Goal: Task Accomplishment & Management: Use online tool/utility

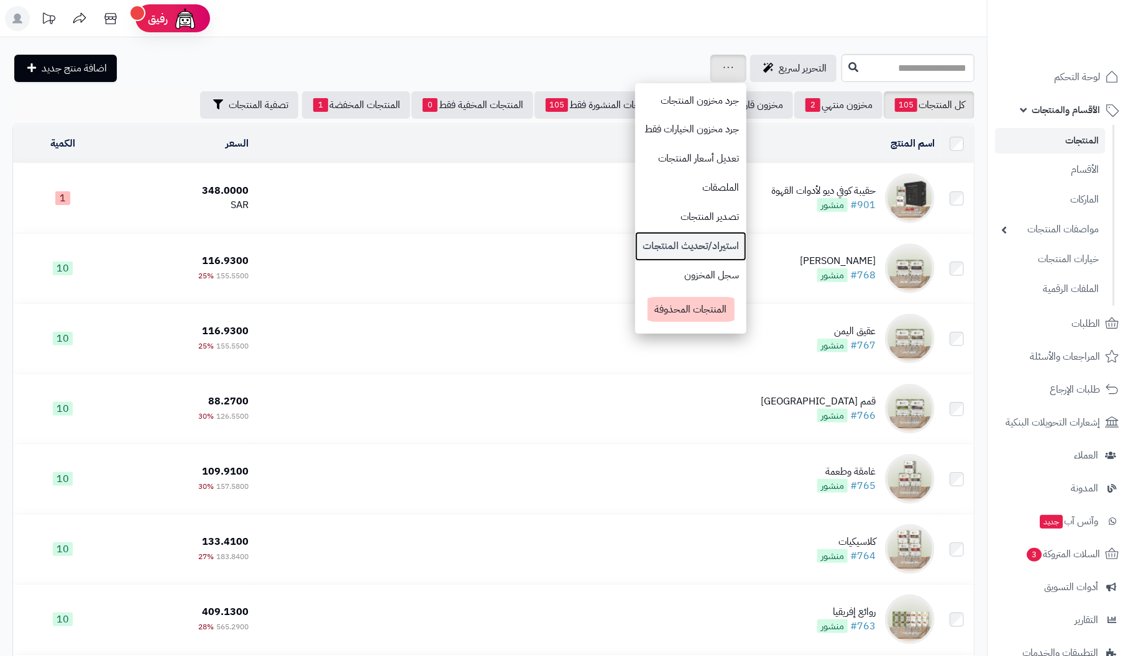
click at [635, 243] on link "استيراد/تحديث المنتجات" at bounding box center [690, 246] width 111 height 29
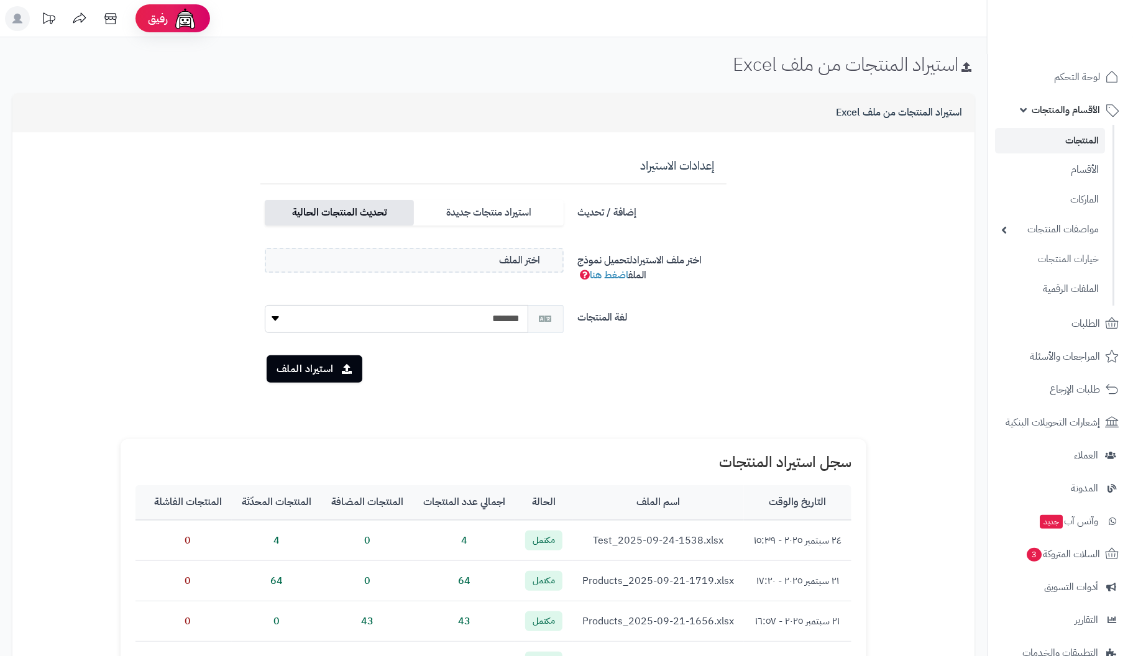
click at [362, 209] on label "تحديث المنتجات الحالية" at bounding box center [339, 212] width 149 height 25
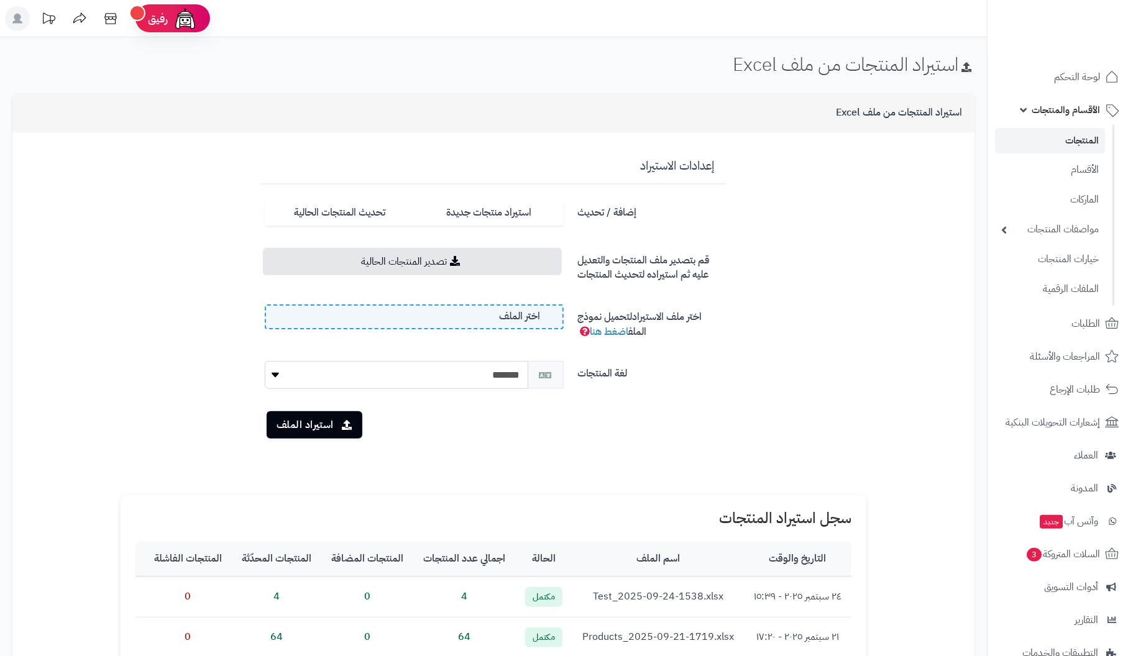
click at [361, 308] on label "اختر الملف" at bounding box center [414, 317] width 299 height 25
click at [0, 0] on input "اختر الملف" at bounding box center [0, 0] width 0 height 0
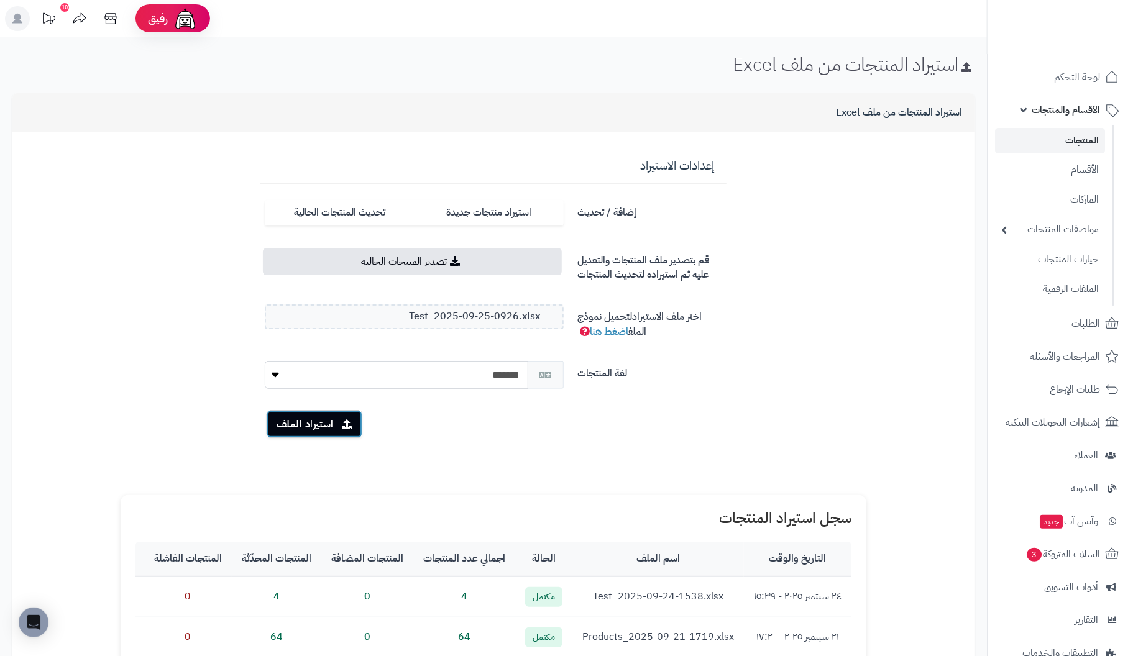
click at [305, 419] on button "استيراد الملف" at bounding box center [315, 424] width 96 height 27
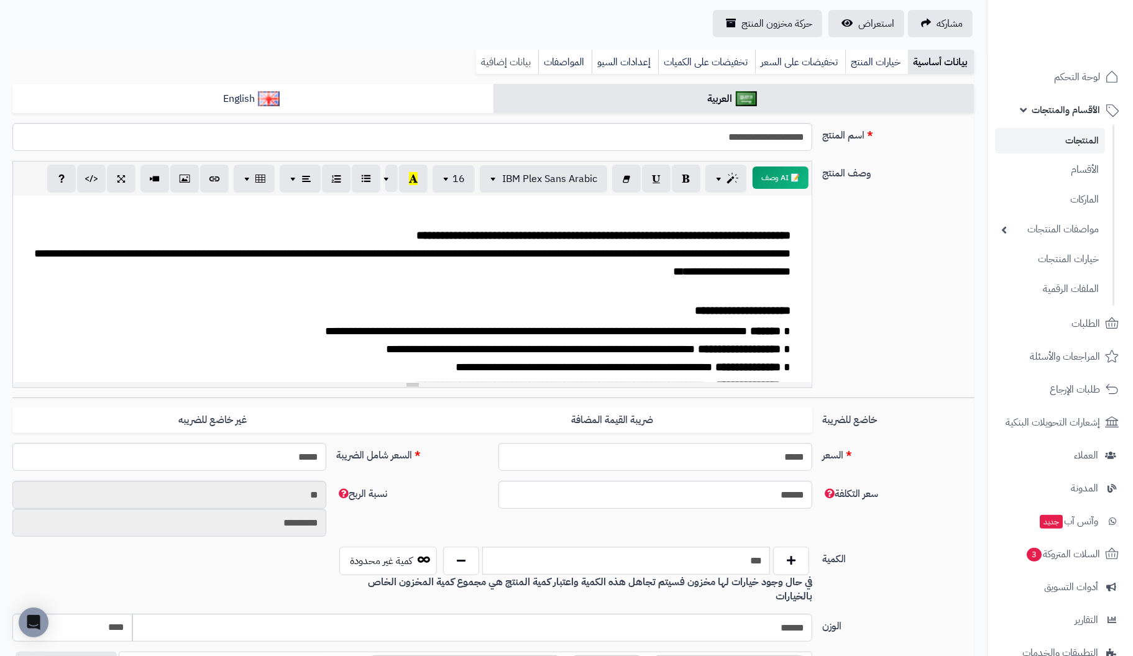
scroll to position [191, 0]
click at [1099, 138] on link "المنتجات" at bounding box center [1050, 140] width 110 height 25
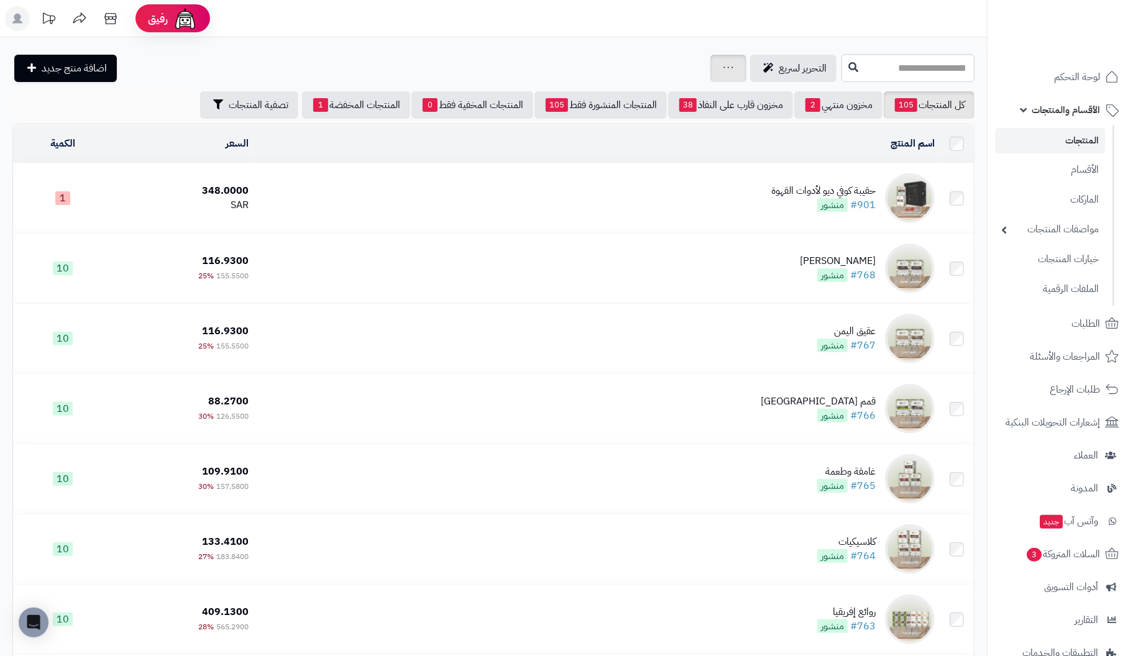
click at [724, 66] on icon at bounding box center [729, 67] width 10 height 8
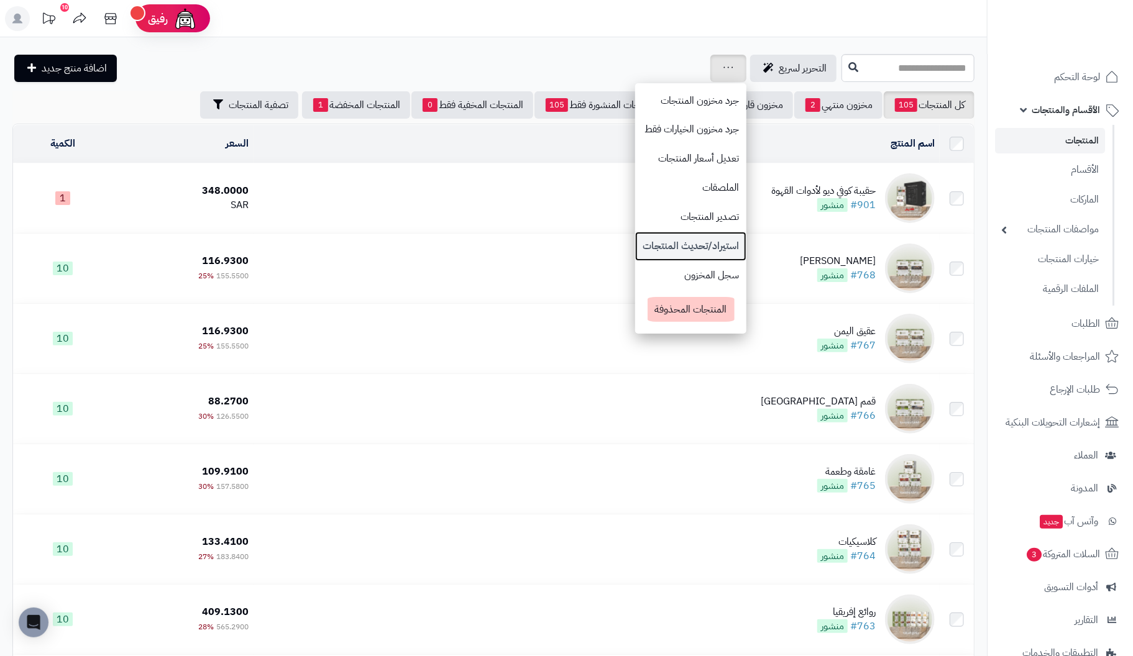
click at [645, 242] on link "استيراد/تحديث المنتجات" at bounding box center [690, 246] width 111 height 29
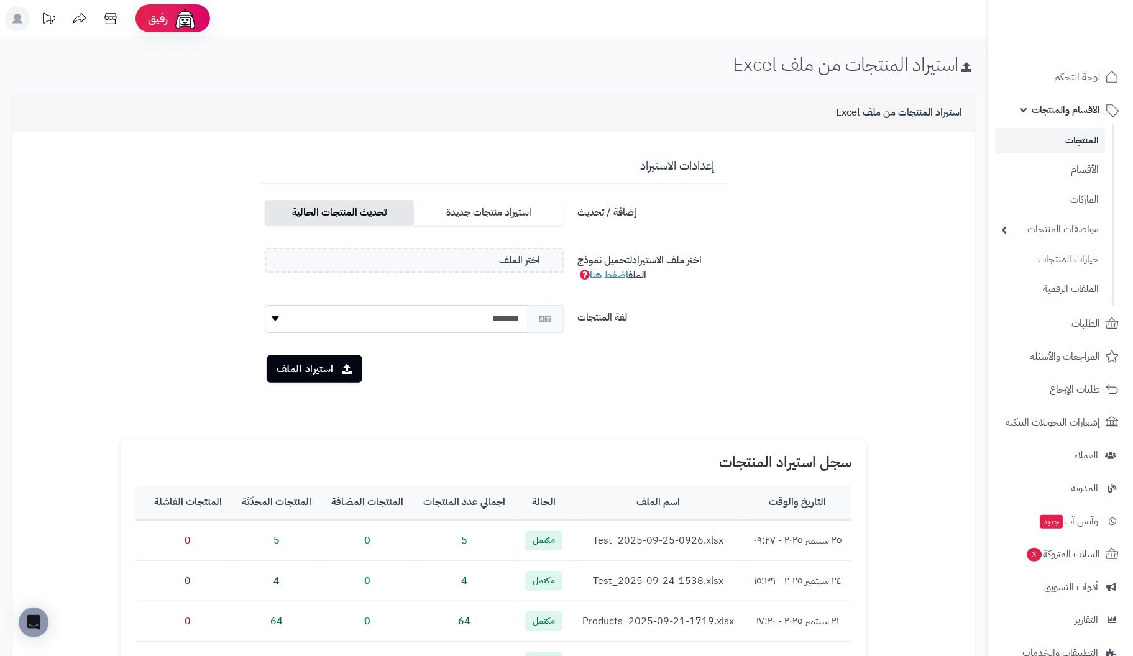
click at [372, 210] on label "تحديث المنتجات الحالية" at bounding box center [339, 212] width 149 height 25
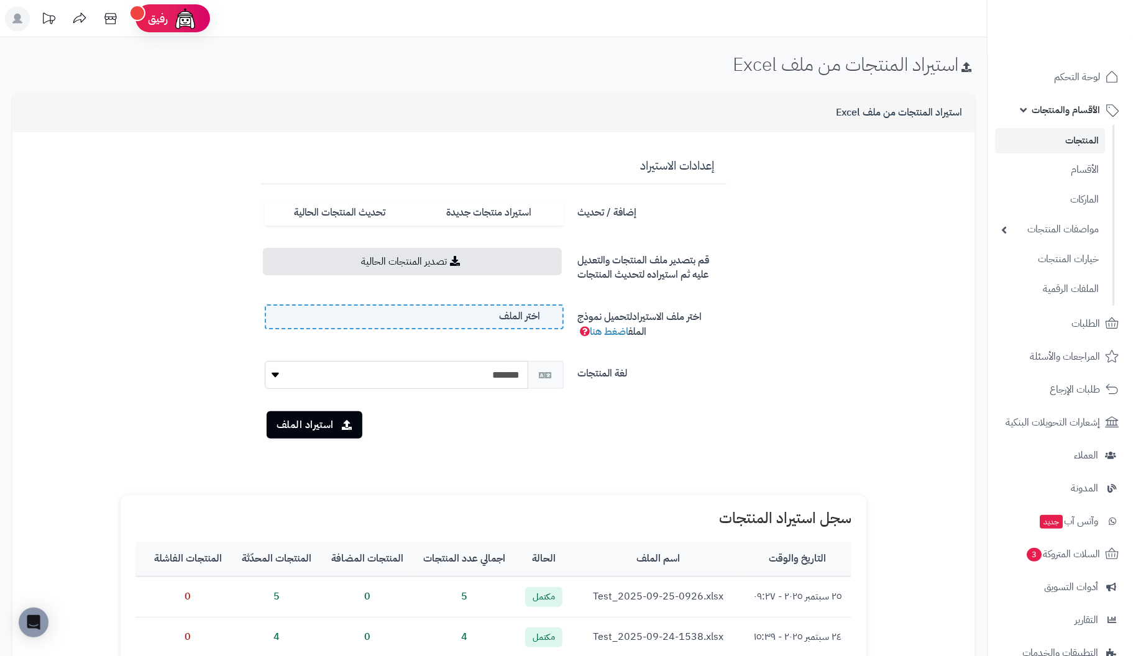
click at [418, 311] on label "اختر الملف" at bounding box center [414, 317] width 299 height 25
click at [0, 0] on input "اختر الملف" at bounding box center [0, 0] width 0 height 0
click at [323, 430] on button "استيراد الملف" at bounding box center [315, 424] width 96 height 27
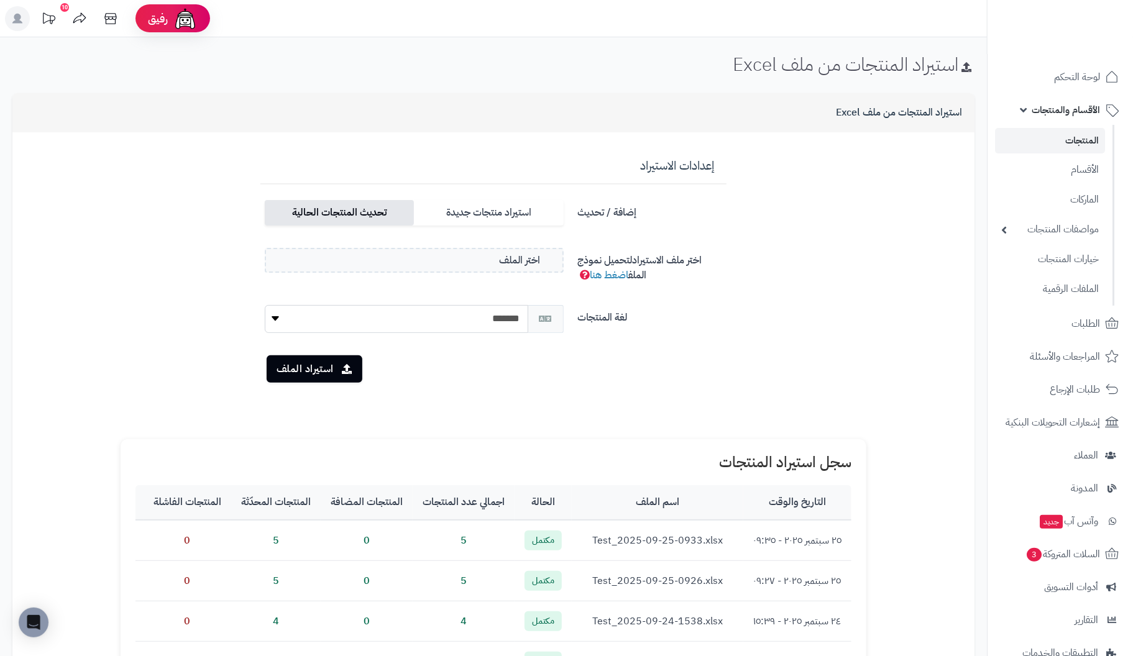
click at [356, 211] on label "تحديث المنتجات الحالية" at bounding box center [339, 212] width 149 height 25
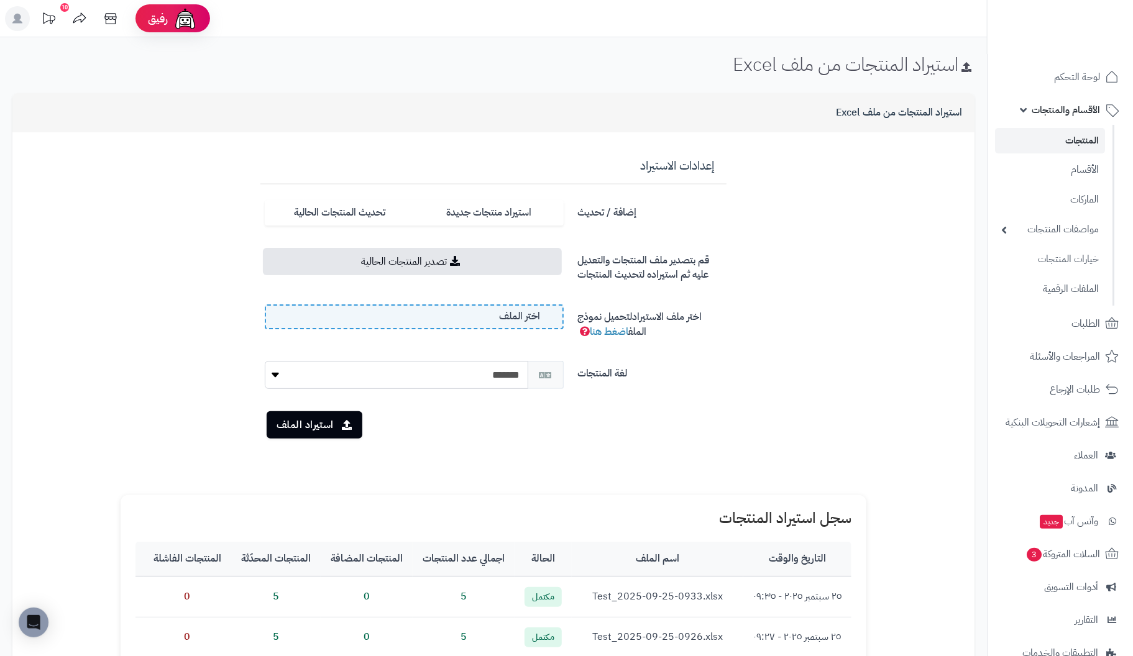
click at [390, 315] on label "اختر الملف" at bounding box center [414, 317] width 299 height 25
click at [0, 0] on input "اختر الملف" at bounding box center [0, 0] width 0 height 0
click at [310, 424] on button "استيراد الملف" at bounding box center [315, 424] width 96 height 27
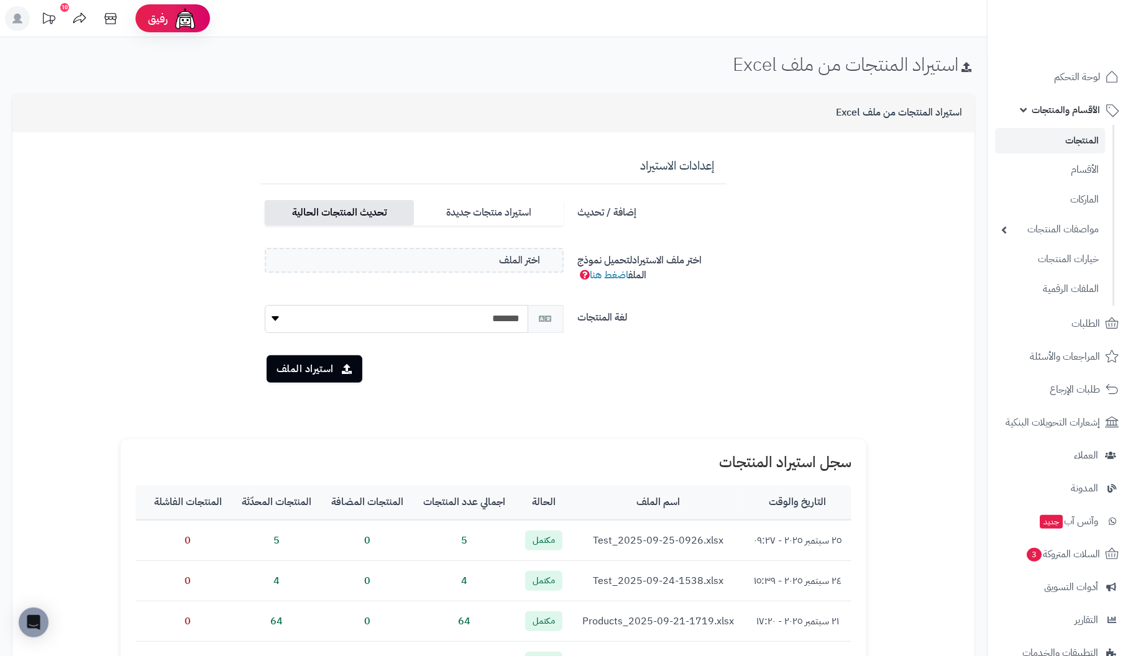
click at [364, 215] on label "تحديث المنتجات الحالية" at bounding box center [339, 212] width 149 height 25
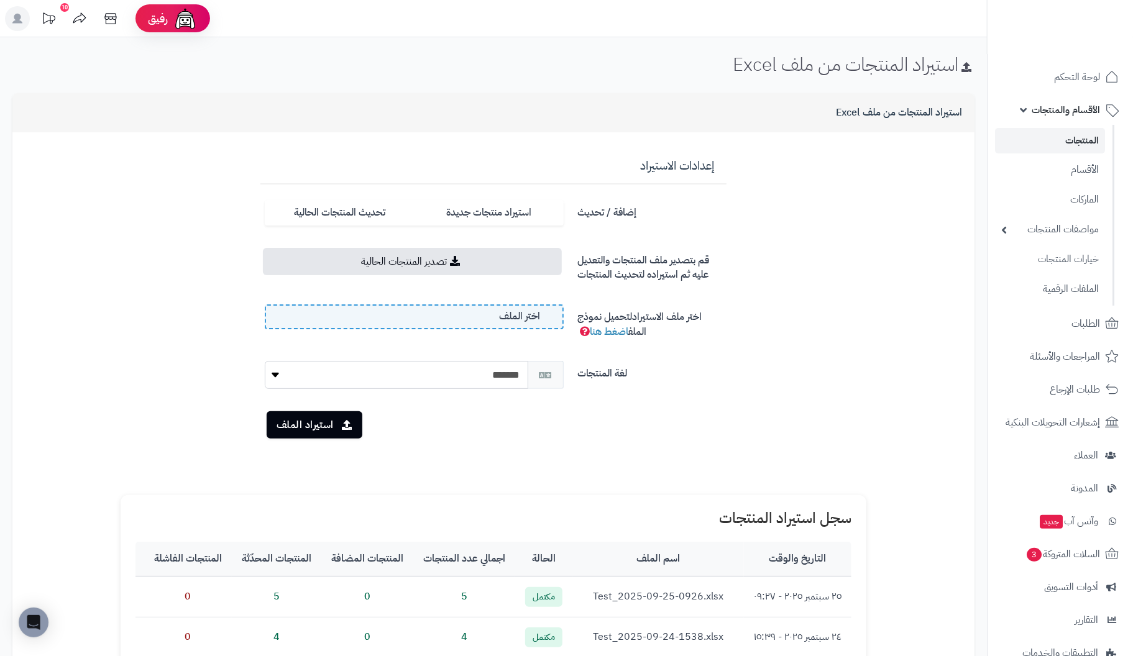
click at [457, 315] on label "اختر الملف" at bounding box center [414, 317] width 299 height 25
click at [0, 0] on input "اختر الملف" at bounding box center [0, 0] width 0 height 0
click at [315, 424] on button "استيراد الملف" at bounding box center [315, 424] width 96 height 27
